Goal: Information Seeking & Learning: Learn about a topic

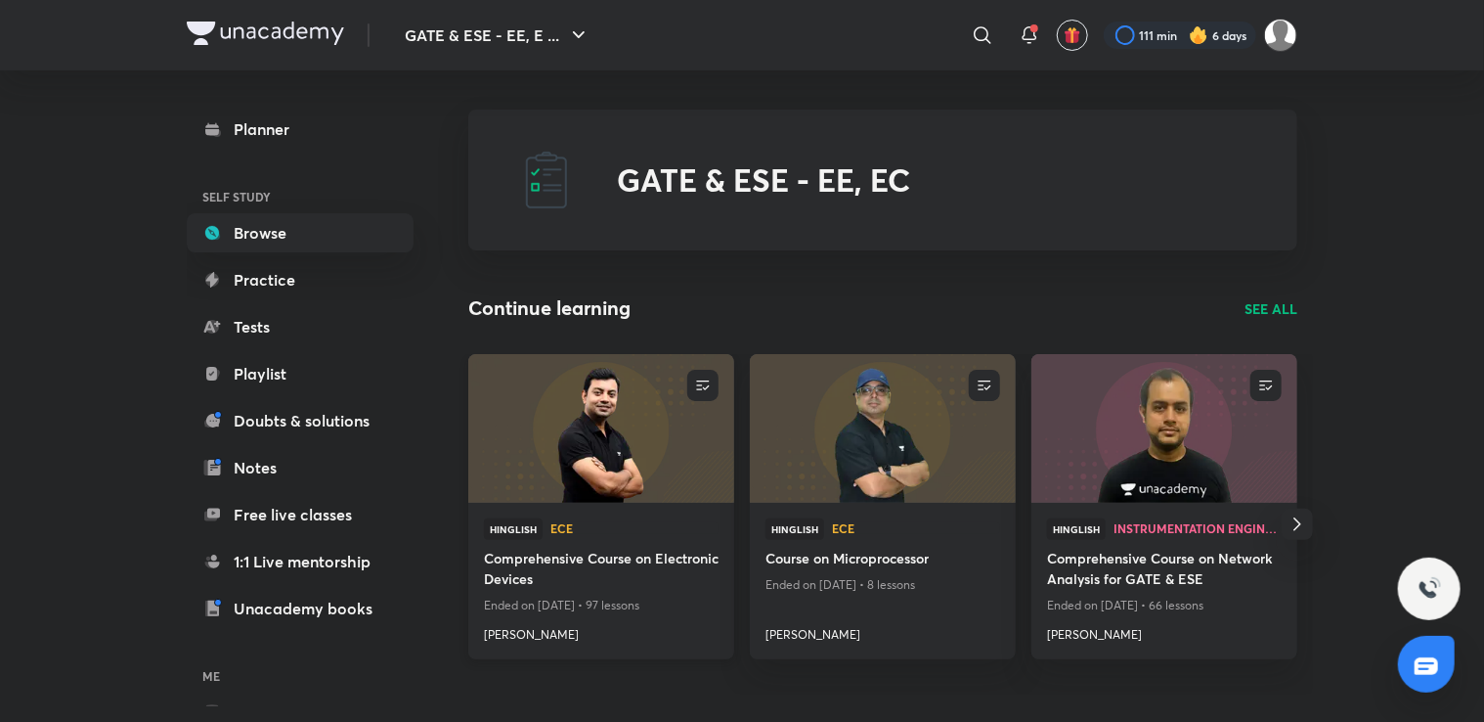
click at [571, 583] on h4 "Comprehensive Course on Electronic Devices" at bounding box center [601, 570] width 235 height 45
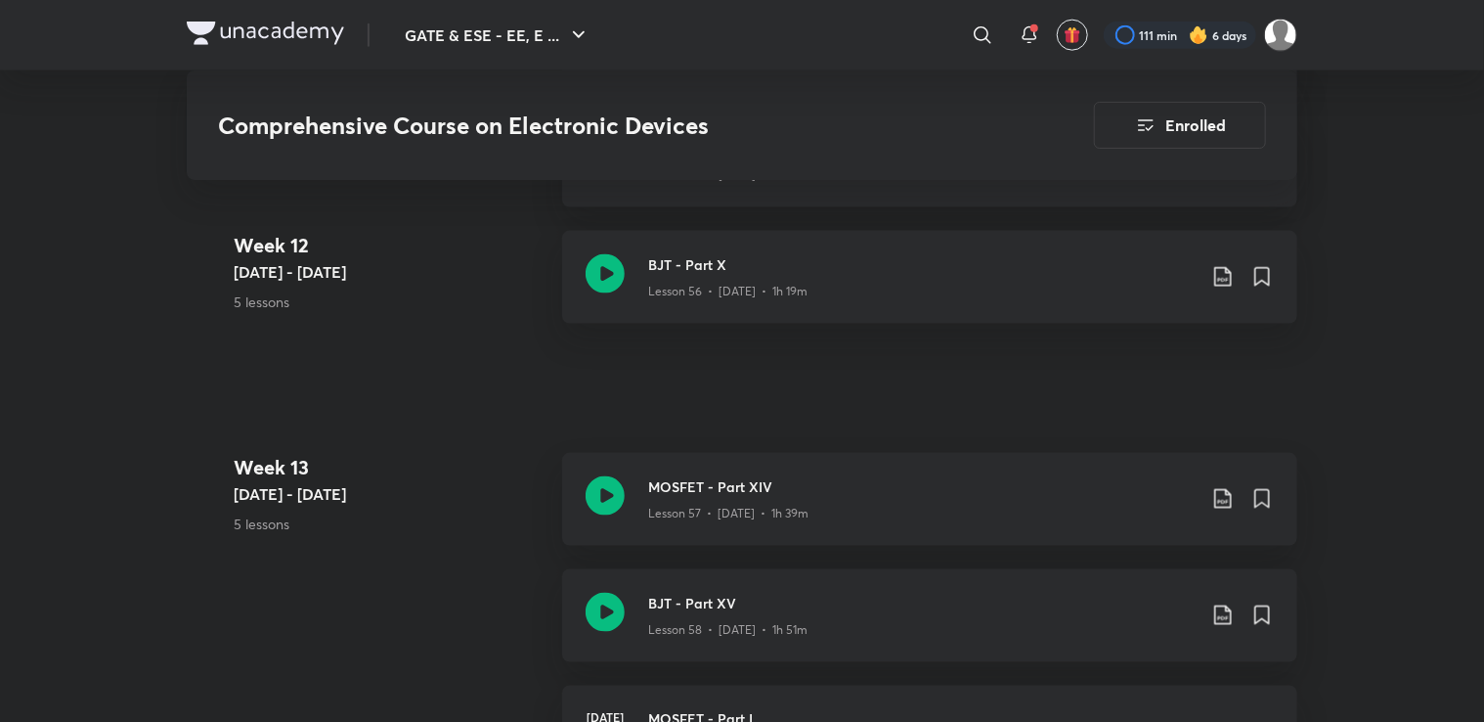
scroll to position [8623, 0]
click at [1224, 494] on icon at bounding box center [1223, 500] width 23 height 23
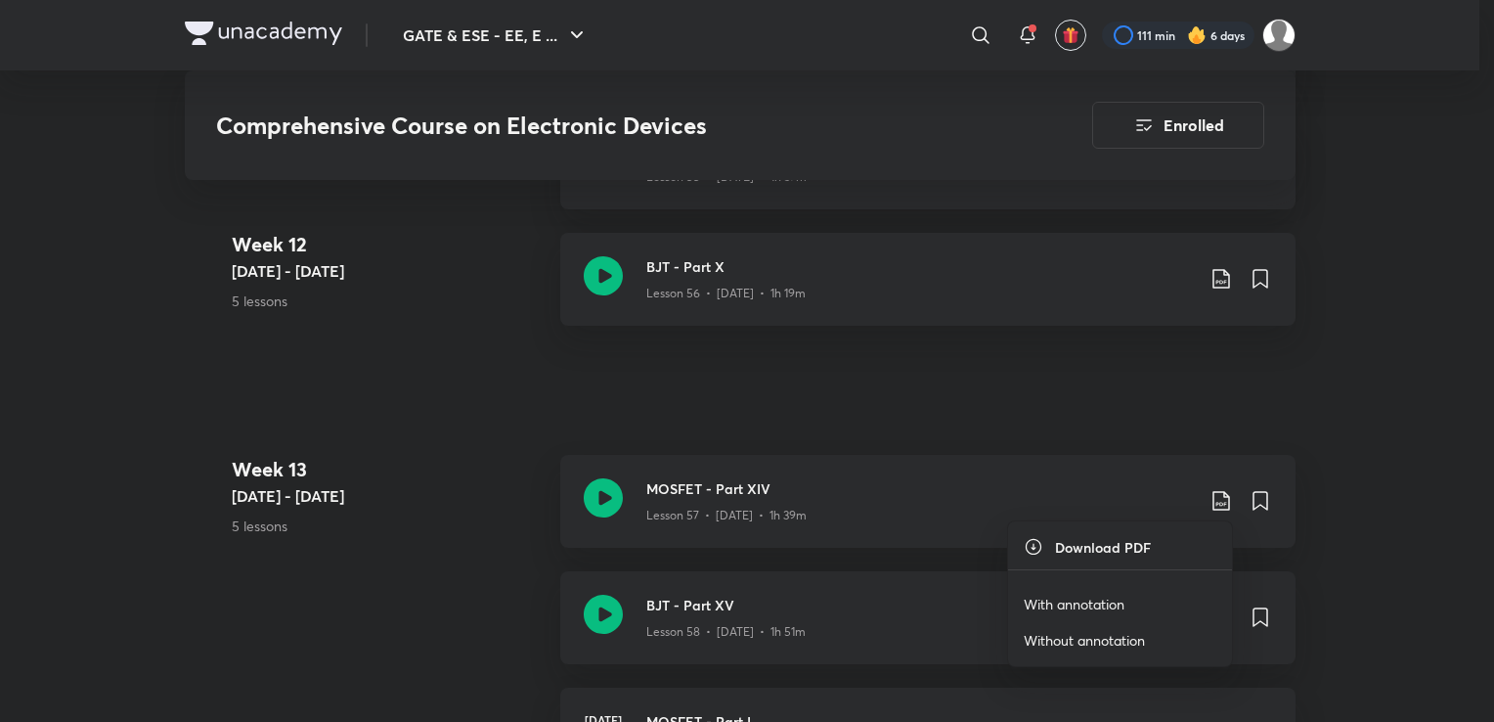
click at [1086, 595] on p "With annotation" at bounding box center [1074, 604] width 101 height 21
